Goal: Task Accomplishment & Management: Manage account settings

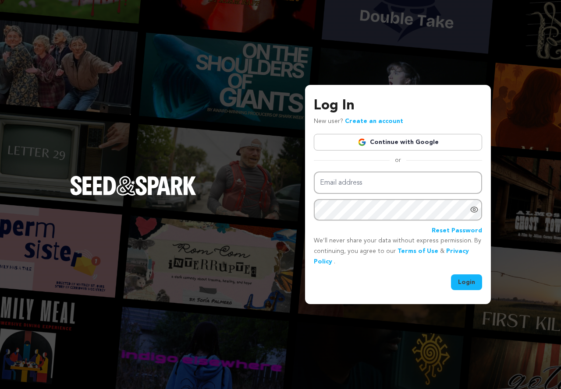
click at [395, 142] on link "Continue with Google" at bounding box center [398, 142] width 168 height 17
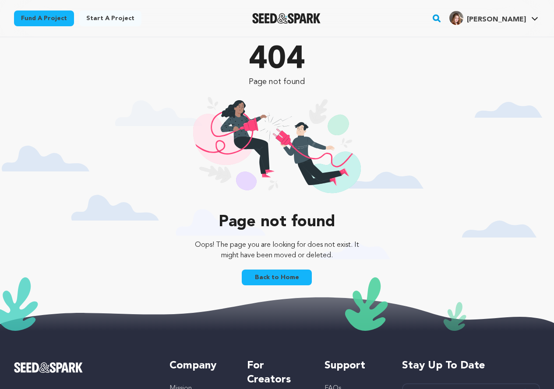
click at [523, 23] on span "[PERSON_NAME]" at bounding box center [496, 19] width 59 height 7
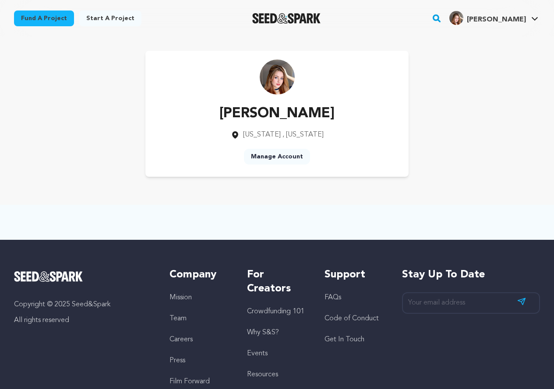
click at [284, 155] on link "Manage Account" at bounding box center [277, 157] width 66 height 16
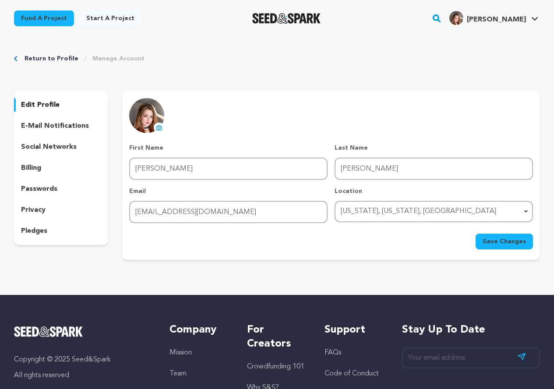
click at [55, 111] on div "edit profile" at bounding box center [61, 105] width 94 height 14
click at [51, 100] on p "edit profile" at bounding box center [40, 105] width 39 height 11
click at [51, 103] on p "edit profile" at bounding box center [40, 105] width 39 height 11
click at [48, 146] on p "social networks" at bounding box center [49, 147] width 56 height 11
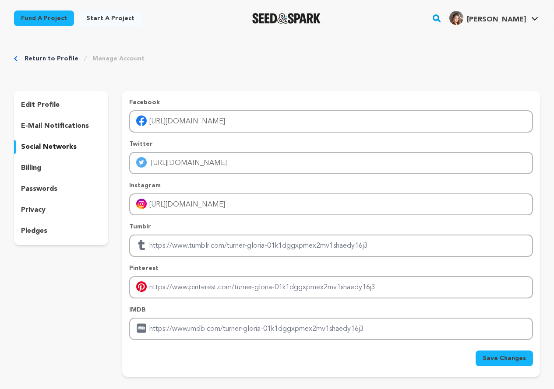
click at [50, 99] on div "edit profile" at bounding box center [61, 105] width 94 height 14
